Goal: Task Accomplishment & Management: Use online tool/utility

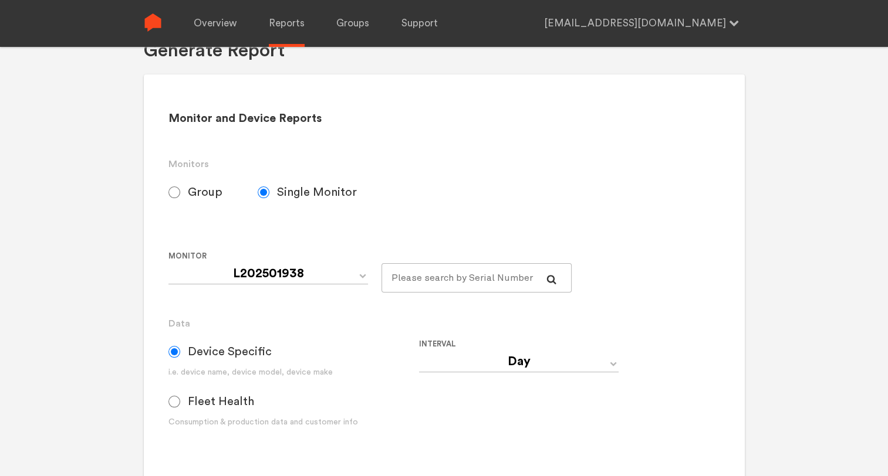
scroll to position [117, 0]
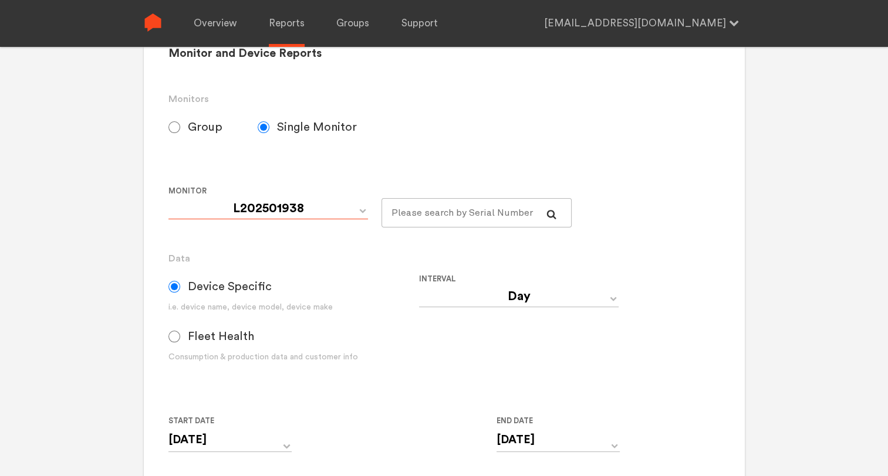
click at [364, 211] on select "L202501938 L203301649 L203301650 L203301651 L203301653 L203301656 L203301657" at bounding box center [267, 208] width 199 height 21
click at [155, 133] on div "Monitor and Device Reports Monitors Group Single Monitor Monitor Group SCE---So…" at bounding box center [444, 308] width 601 height 598
click at [171, 128] on input "Group" at bounding box center [174, 127] width 12 height 12
radio input "true"
radio input "false"
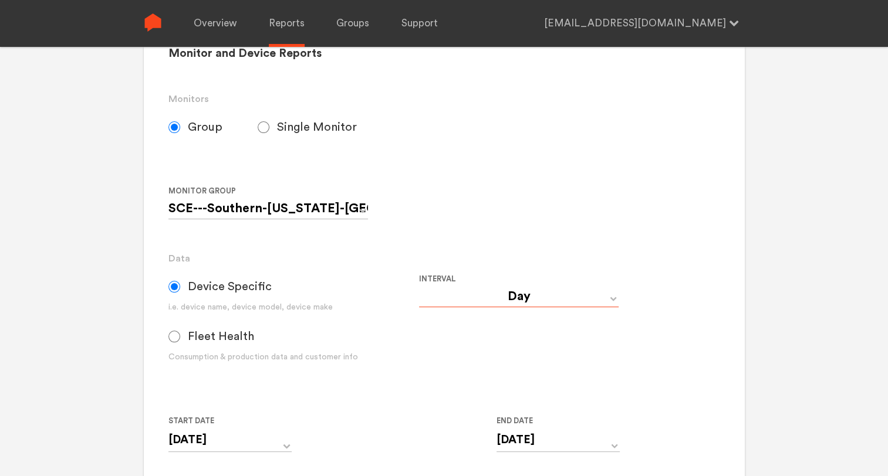
click at [535, 290] on select "Day Year Month Week Hour 30 Minute 15 Minute 5 Minute Minute" at bounding box center [518, 296] width 199 height 21
select select "5 Minute"
click at [419, 286] on select "Day Year Month Week Hour 30 Minute 15 Minute 5 Minute Minute" at bounding box center [518, 296] width 199 height 21
type input "[DATE] 12:00 AM"
type input "[DATE] 11:59 PM"
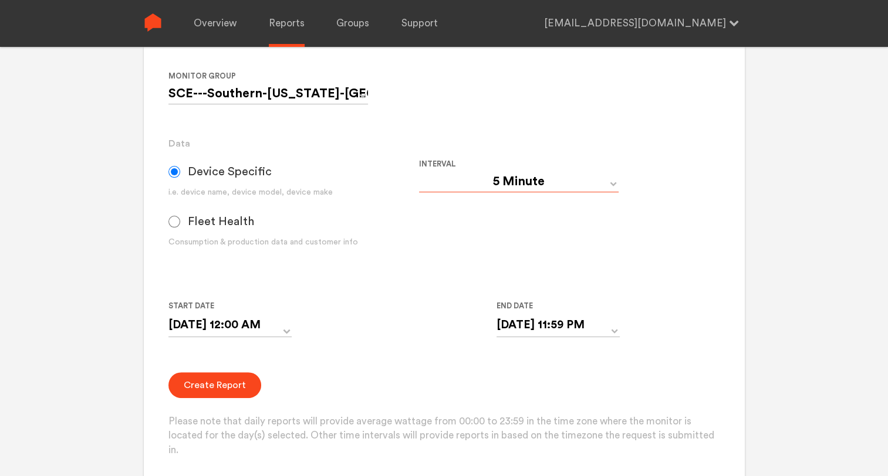
scroll to position [235, 0]
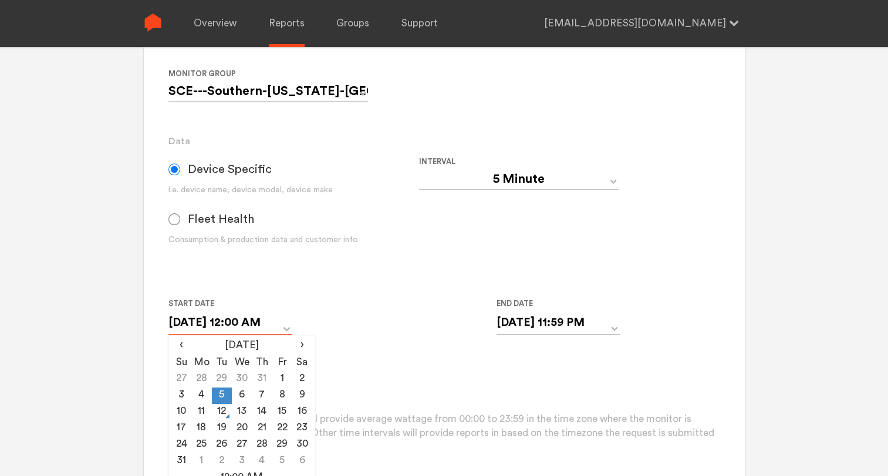
click at [284, 326] on input "[DATE] 12:00 AM" at bounding box center [229, 323] width 123 height 24
click at [181, 349] on span "‹" at bounding box center [181, 345] width 20 height 14
click at [221, 412] on td "15" at bounding box center [222, 412] width 20 height 16
type input "[DATE] 12:00 AM"
click at [421, 346] on div "Start Date [DATE] 12:00 AM ‹ [DATE] › Su Mo Tu We Th Fr Sa 29 30 1 2 3 4 5 6 7 …" at bounding box center [418, 323] width 501 height 53
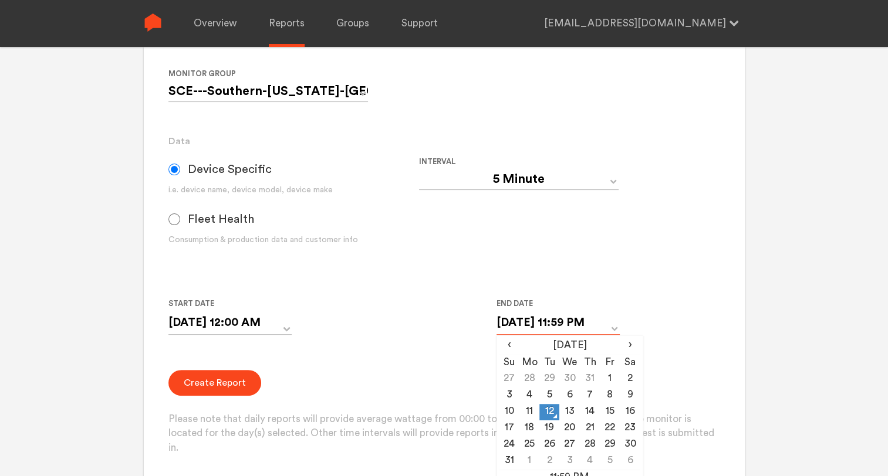
click at [611, 329] on input "[DATE] 11:59 PM" at bounding box center [557, 323] width 123 height 24
click at [532, 411] on td "11" at bounding box center [529, 412] width 20 height 16
type input "[DATE] 11:59 PM"
click at [371, 375] on div "Create Report Please note that daily reports will provide average wattage from …" at bounding box center [443, 413] width 551 height 86
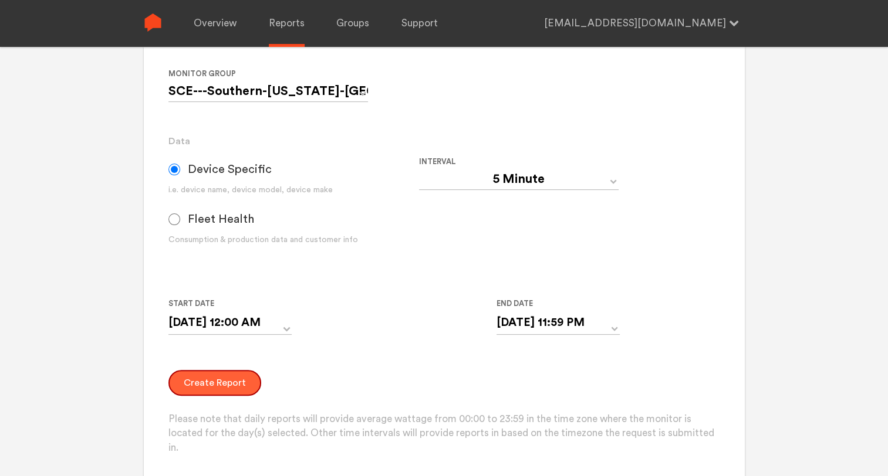
click at [229, 386] on button "Create Report" at bounding box center [214, 383] width 93 height 26
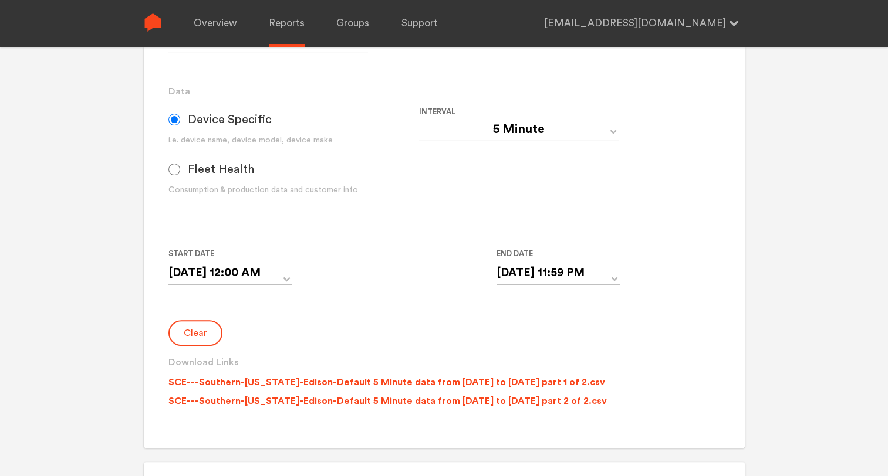
scroll to position [293, 0]
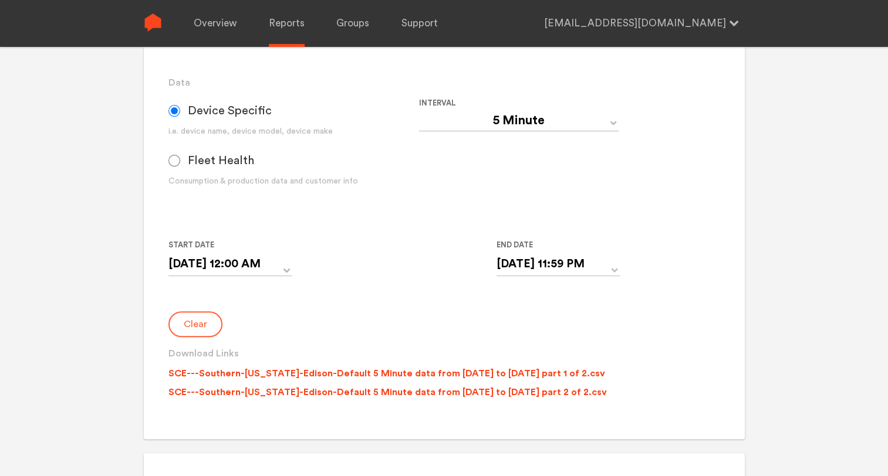
click at [197, 321] on button "Clear" at bounding box center [195, 325] width 54 height 26
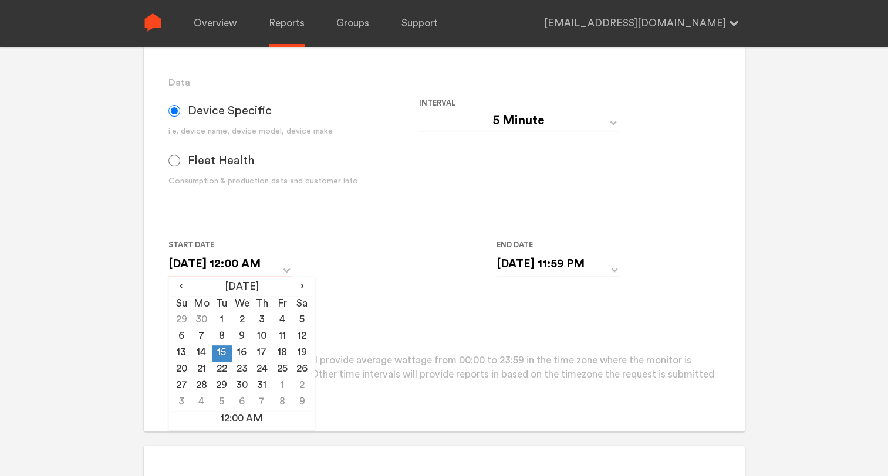
click at [278, 268] on input "[DATE] 12:00 AM" at bounding box center [229, 264] width 123 height 24
click at [299, 284] on span "›" at bounding box center [302, 287] width 20 height 14
click at [222, 333] on td "5" at bounding box center [222, 337] width 20 height 16
click at [242, 337] on td "6" at bounding box center [242, 337] width 20 height 16
type input "[DATE] 12:00 AM"
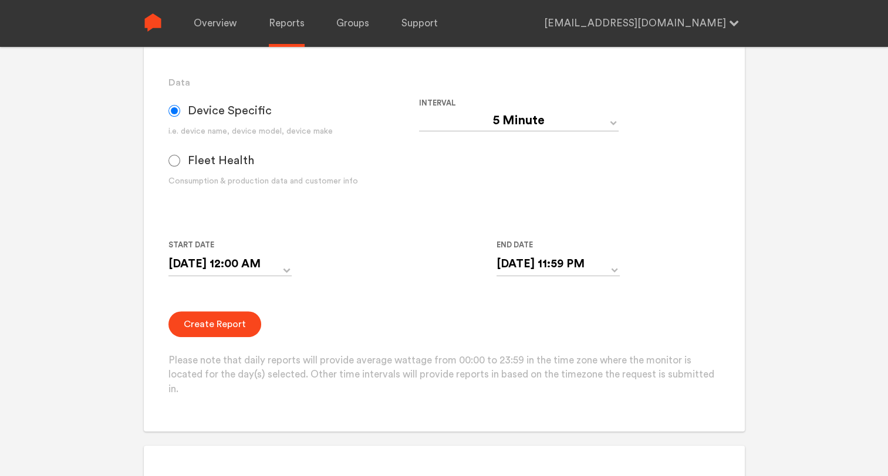
click at [391, 290] on div "Start Date [DATE] 12:00 AM ‹ [DATE] › Su Mo Tu We Th Fr Sa 27 28 29 30 31 1 2 3…" at bounding box center [418, 264] width 501 height 53
click at [192, 323] on button "Create Report" at bounding box center [214, 325] width 93 height 26
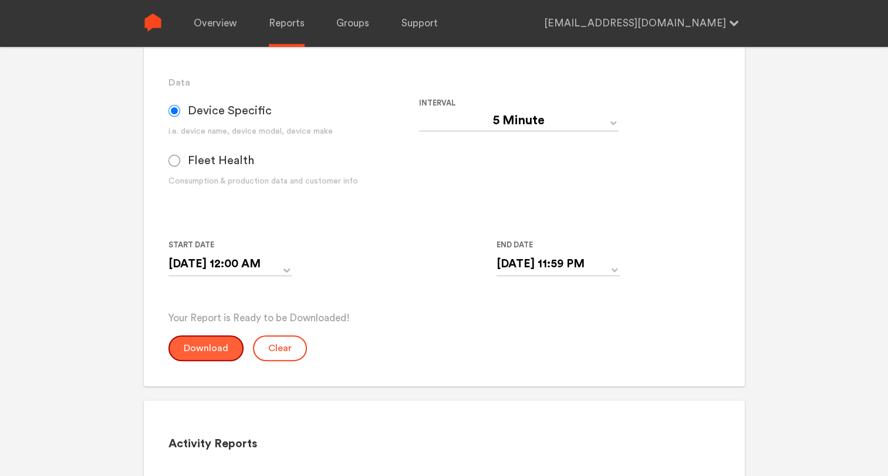
click at [190, 351] on button "Download" at bounding box center [205, 349] width 75 height 26
